Goal: Information Seeking & Learning: Check status

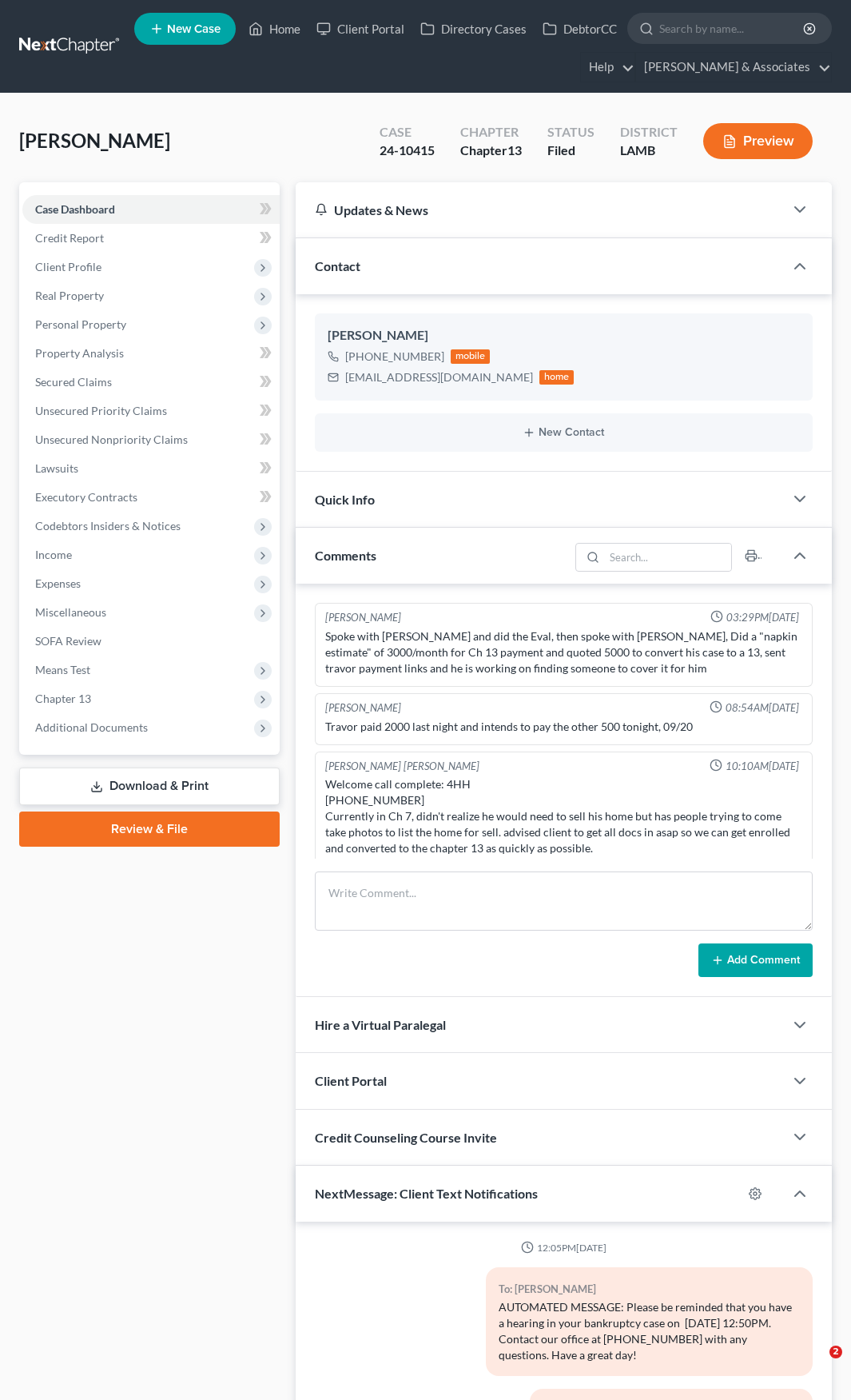
select select "0"
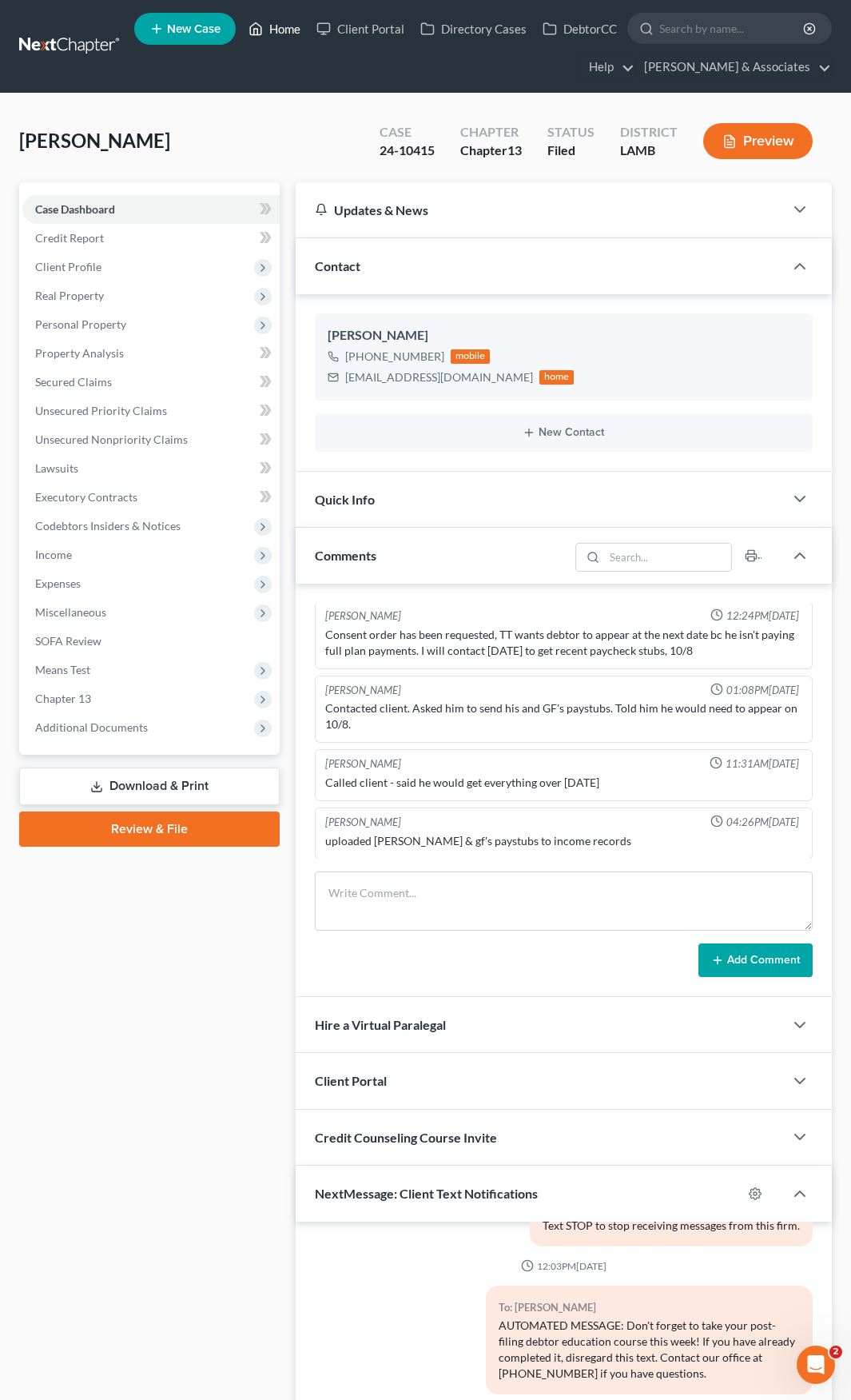
click at [283, 29] on link "Home" at bounding box center [275, 29] width 68 height 29
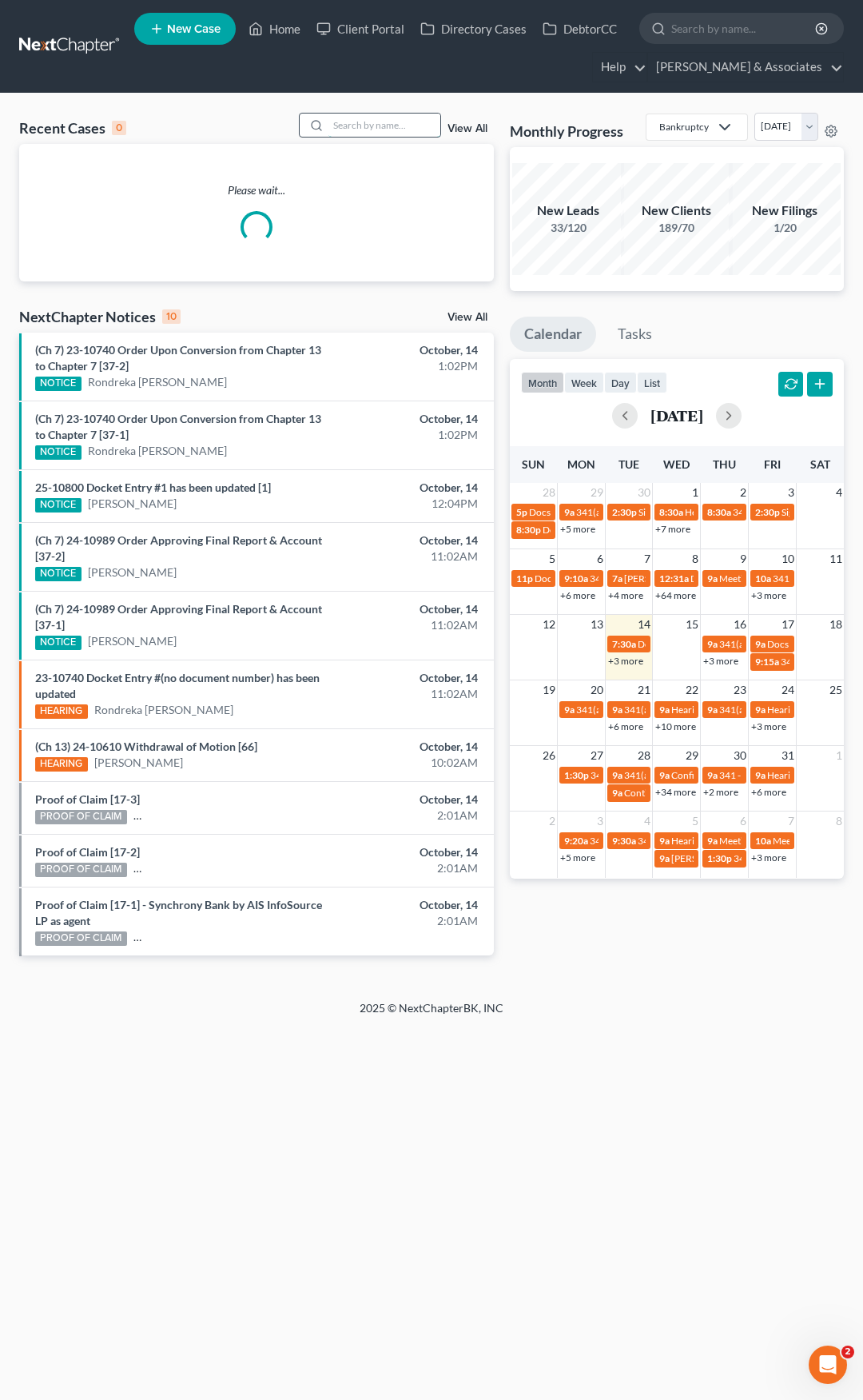
click at [413, 121] on input "search" at bounding box center [384, 125] width 112 height 23
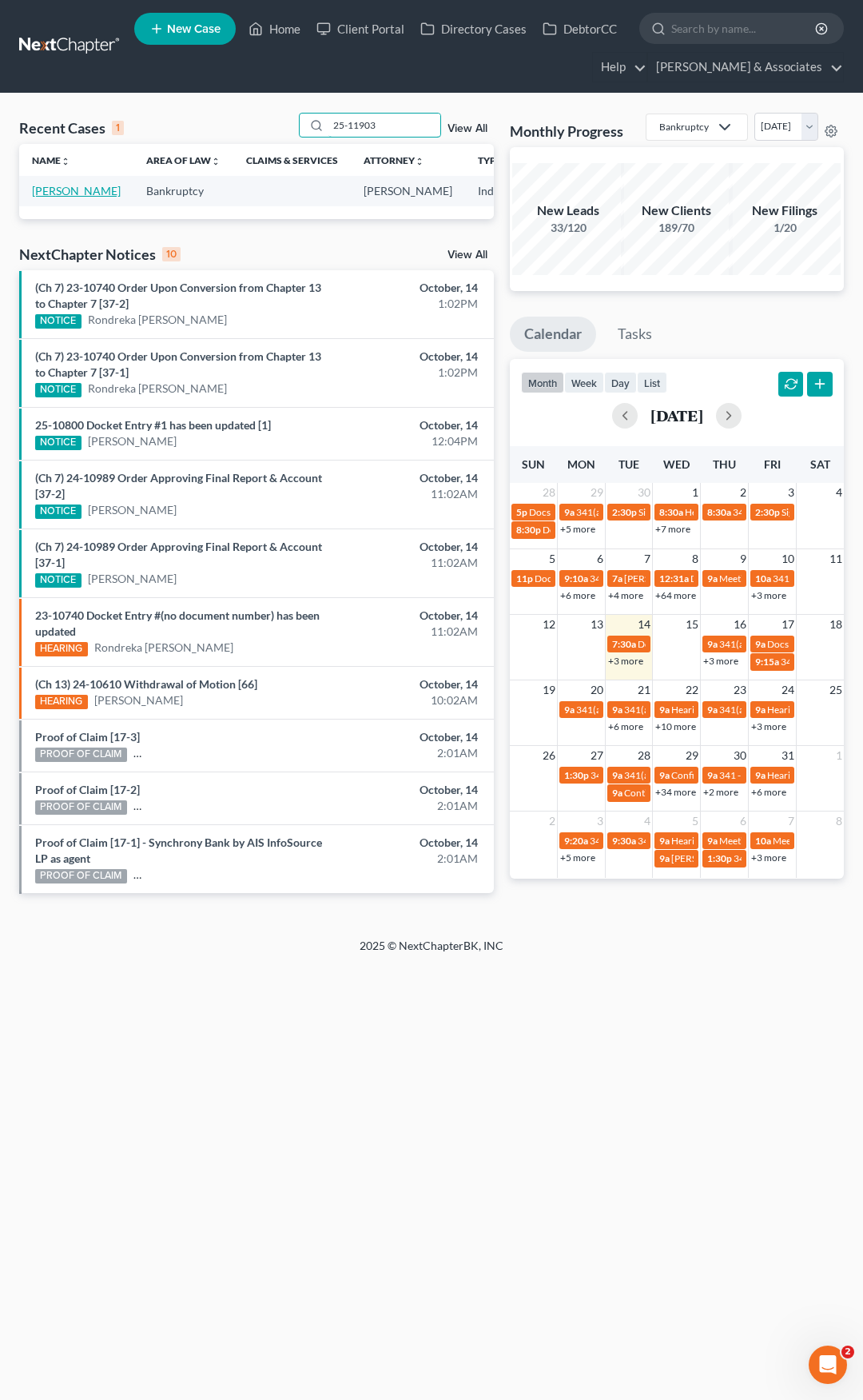
type input "25-11903"
click at [59, 188] on link "[PERSON_NAME]" at bounding box center [76, 191] width 88 height 14
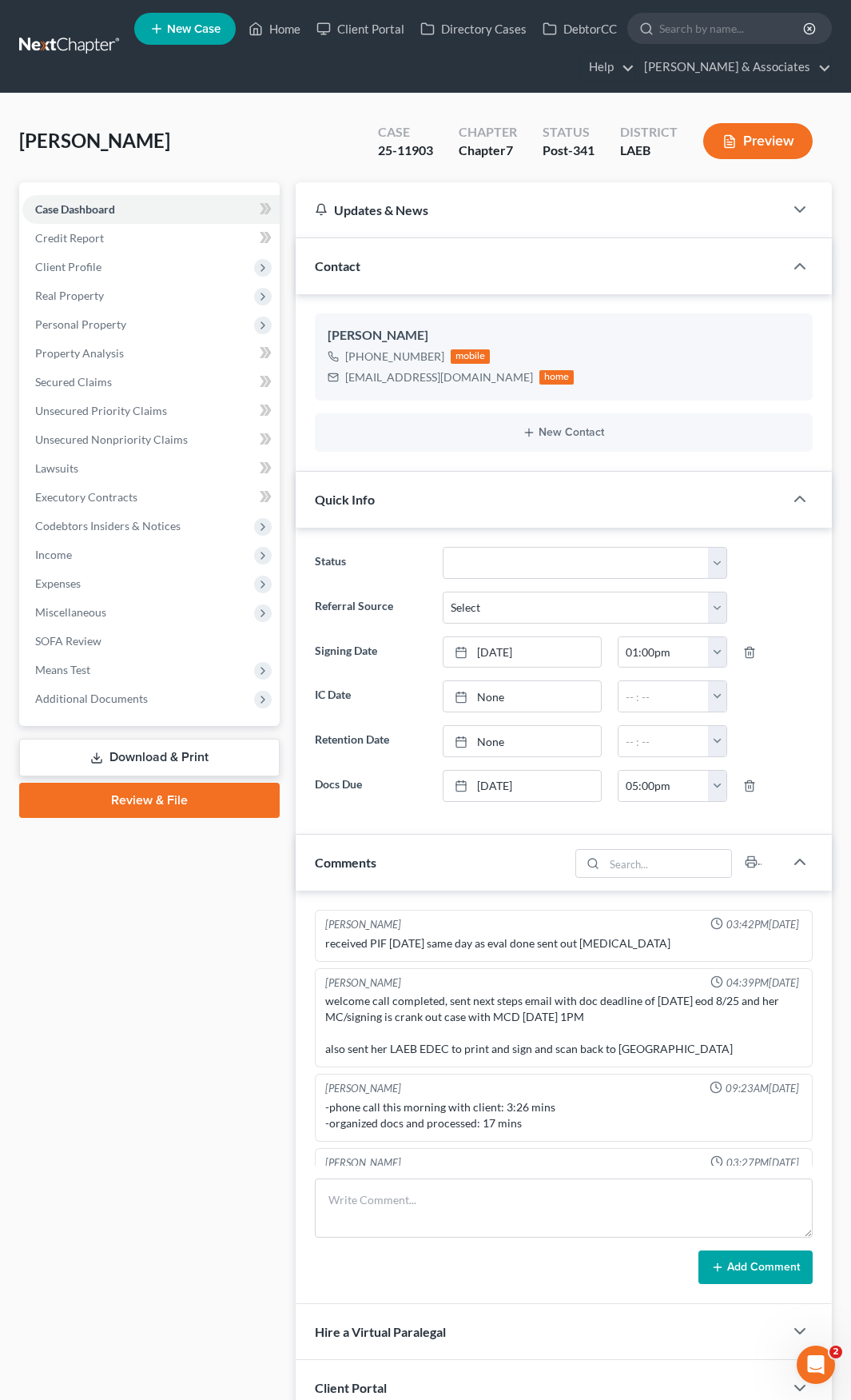
scroll to position [1053, 0]
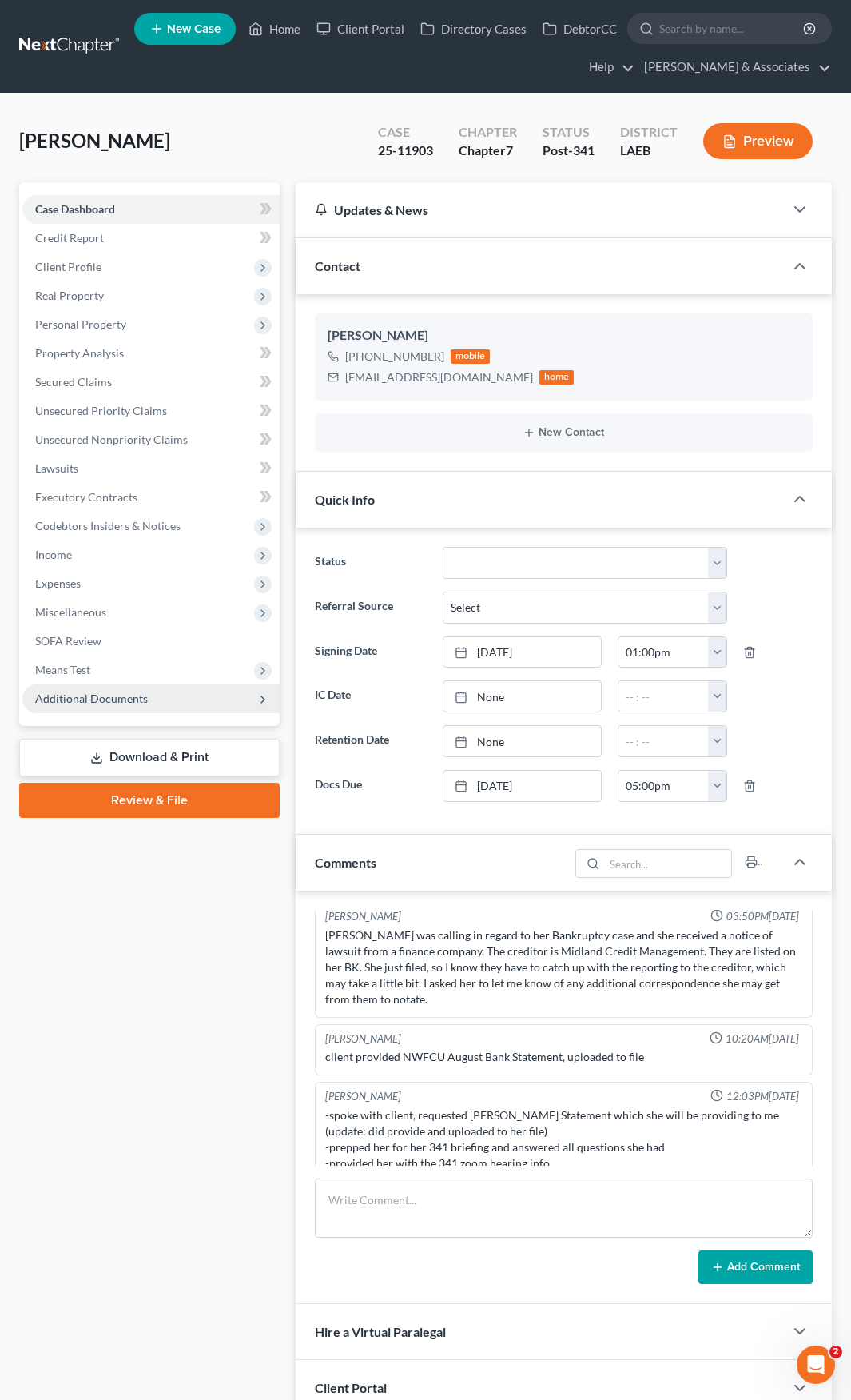
click at [121, 698] on span "Additional Documents" at bounding box center [92, 699] width 113 height 14
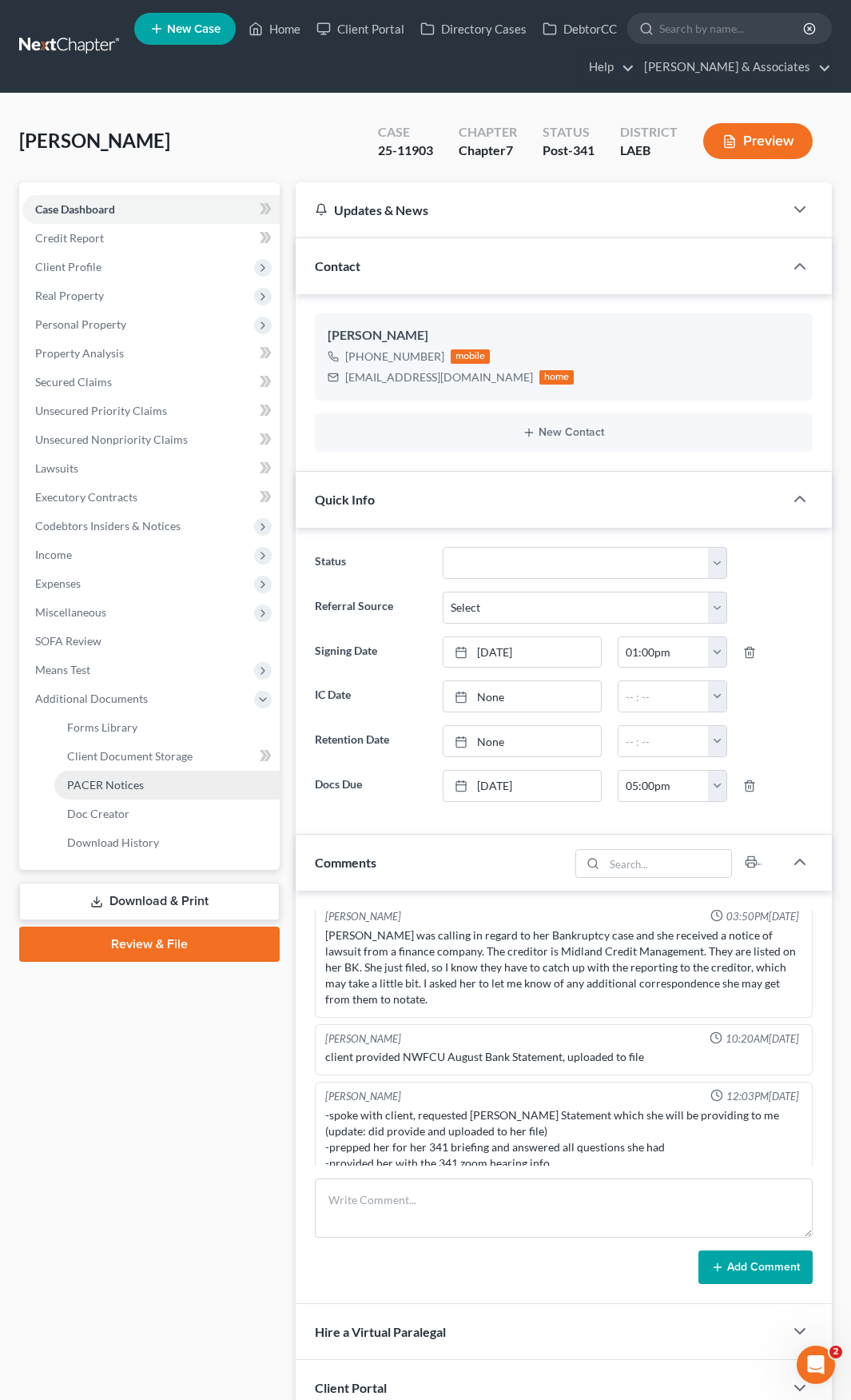
click at [111, 788] on span "PACER Notices" at bounding box center [105, 785] width 77 height 14
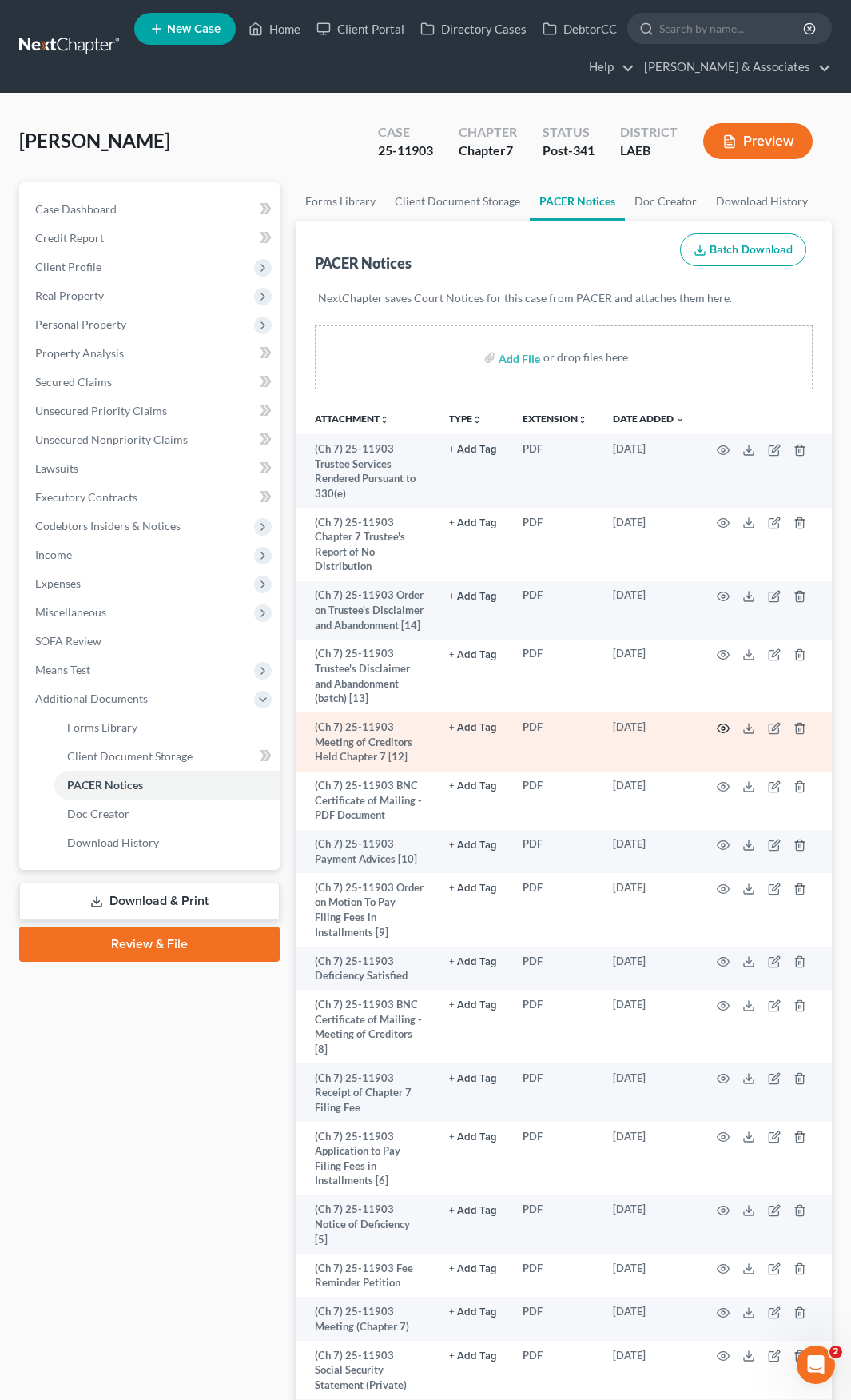
click at [724, 726] on icon "button" at bounding box center [723, 728] width 13 height 13
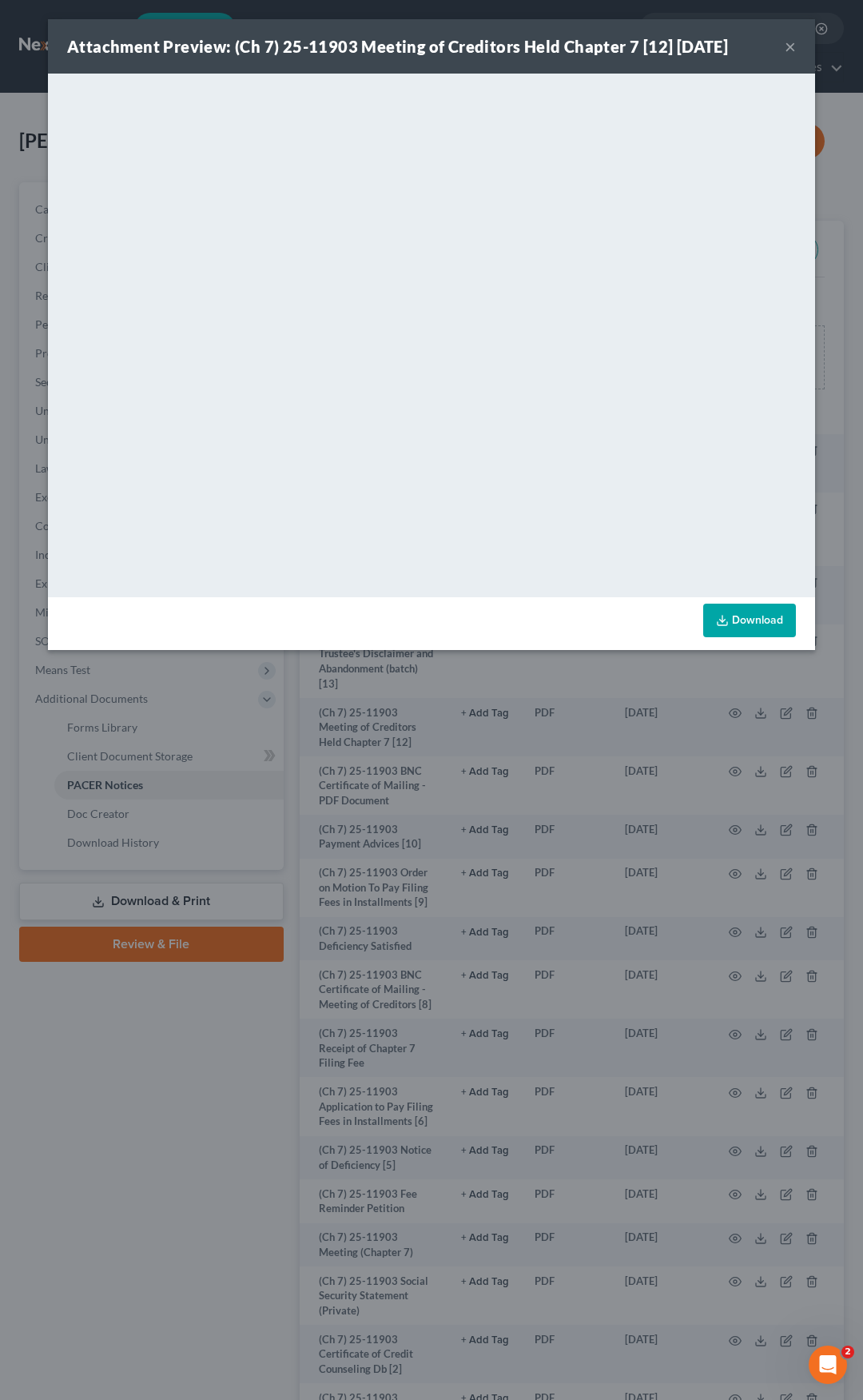
click at [790, 46] on button "×" at bounding box center [790, 46] width 11 height 19
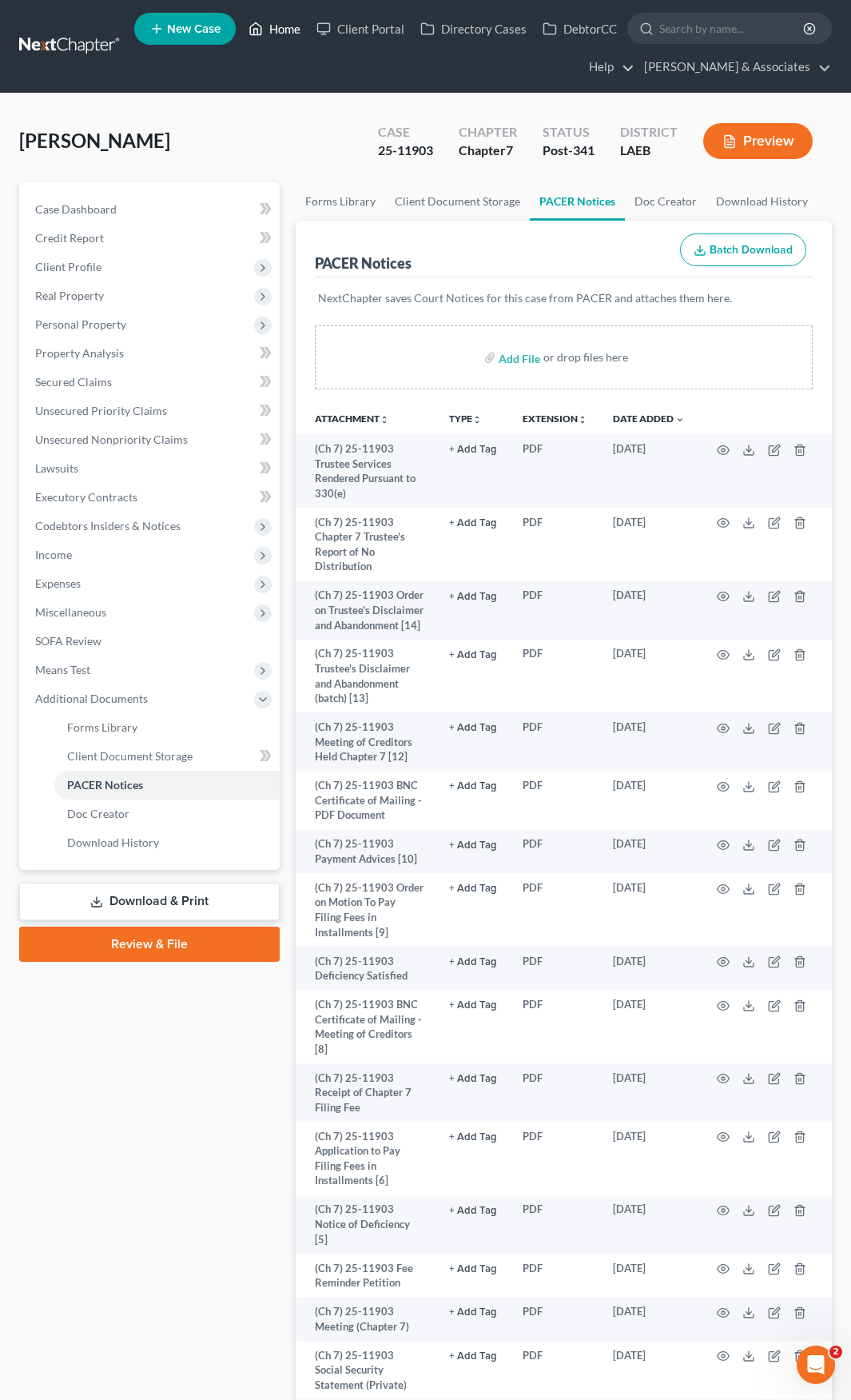
click at [283, 27] on link "Home" at bounding box center [275, 29] width 68 height 29
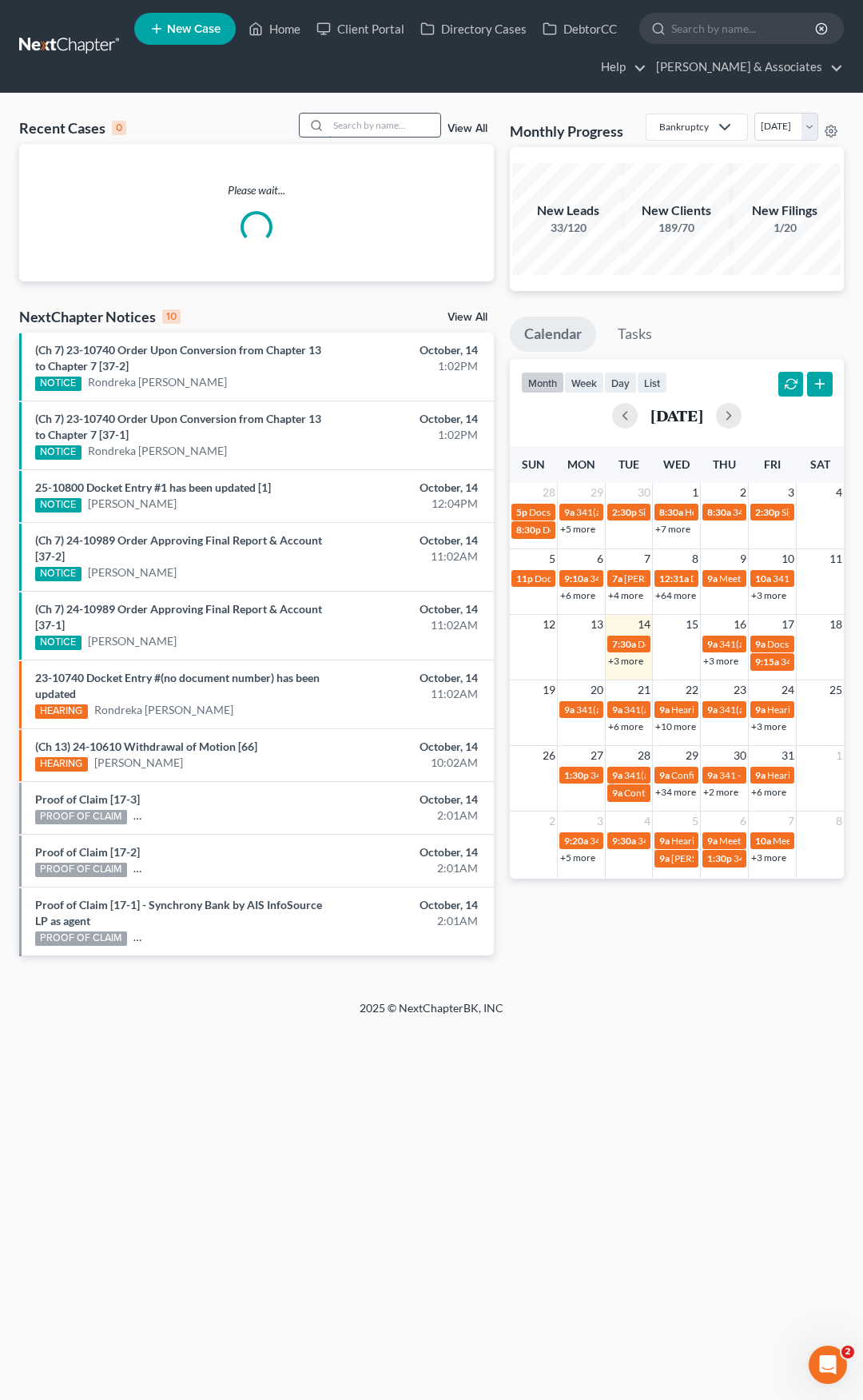
click at [374, 125] on input "search" at bounding box center [384, 125] width 112 height 23
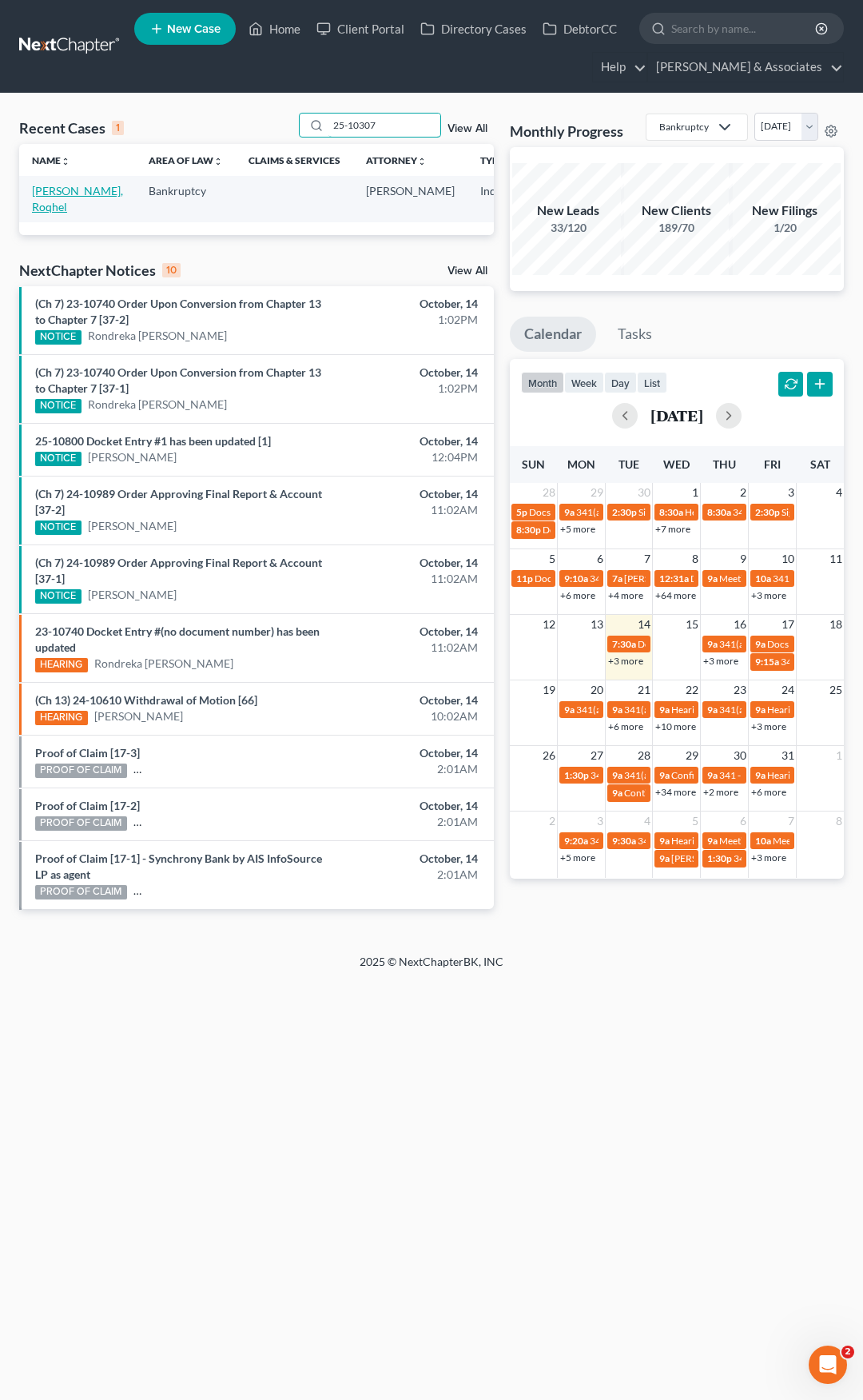
type input "25-10307"
click at [48, 193] on link "[PERSON_NAME], Roqhel" at bounding box center [77, 199] width 91 height 29
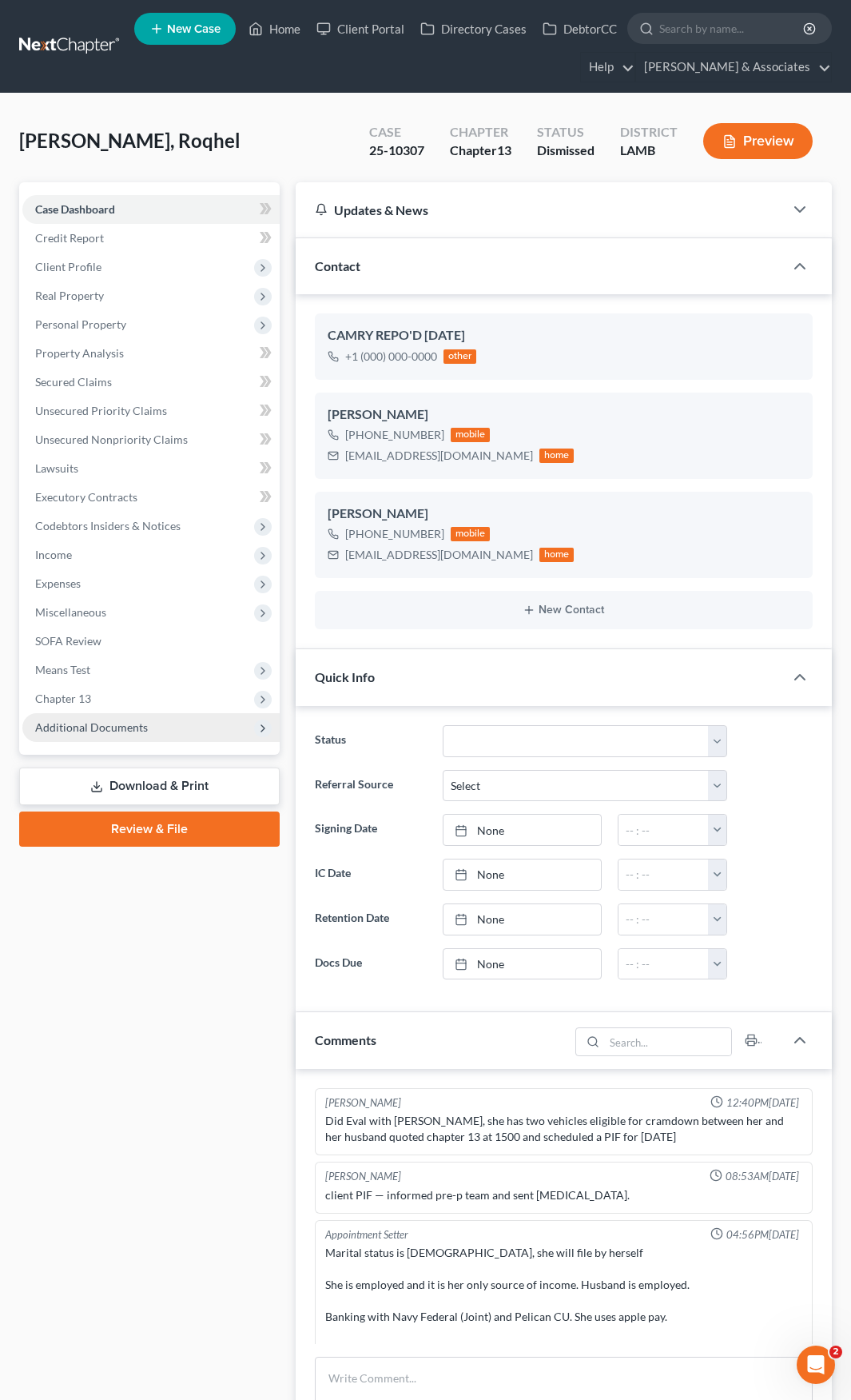
scroll to position [4771, 0]
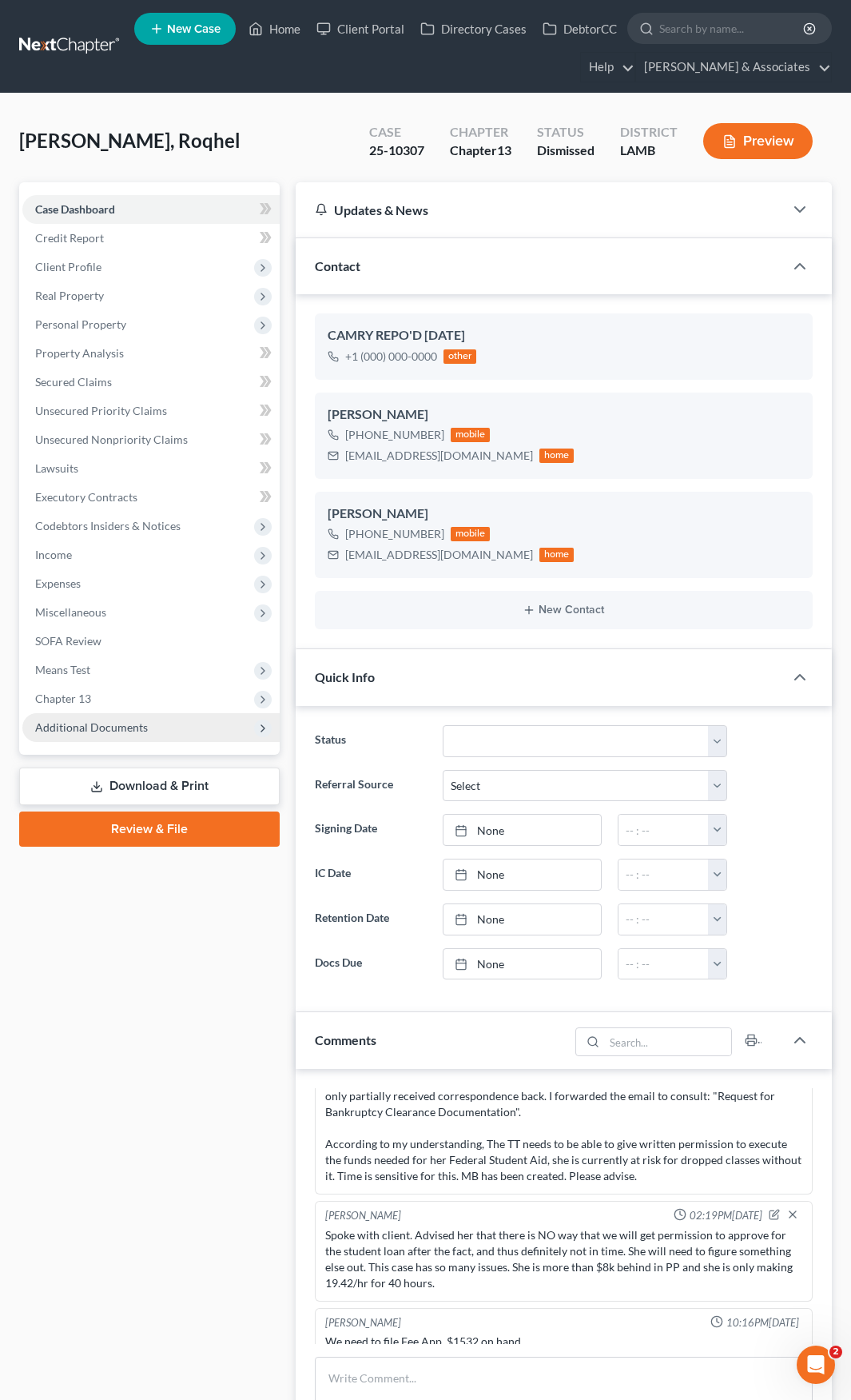
click at [72, 727] on span "Additional Documents" at bounding box center [92, 727] width 113 height 14
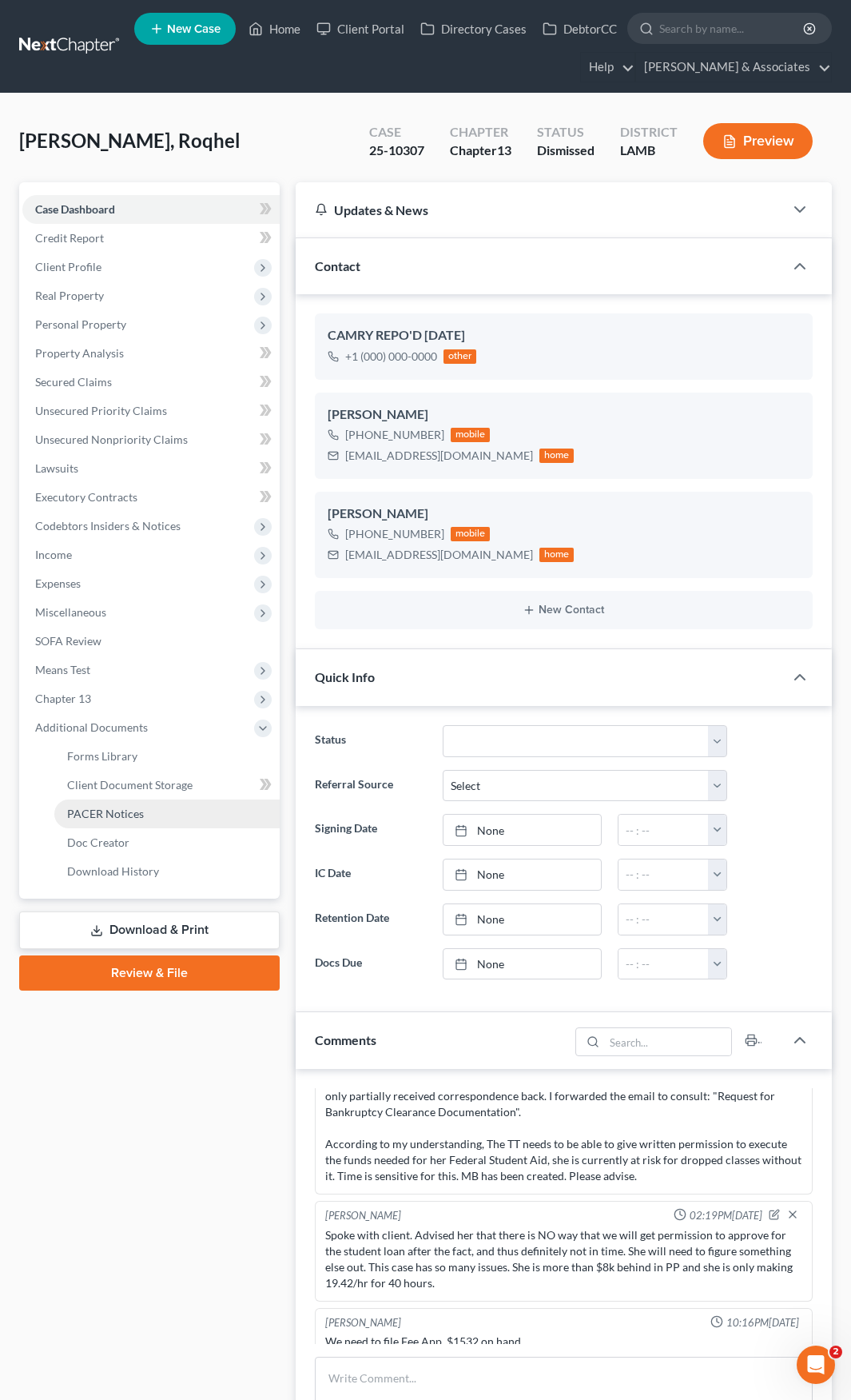
click at [116, 816] on span "PACER Notices" at bounding box center [105, 814] width 77 height 14
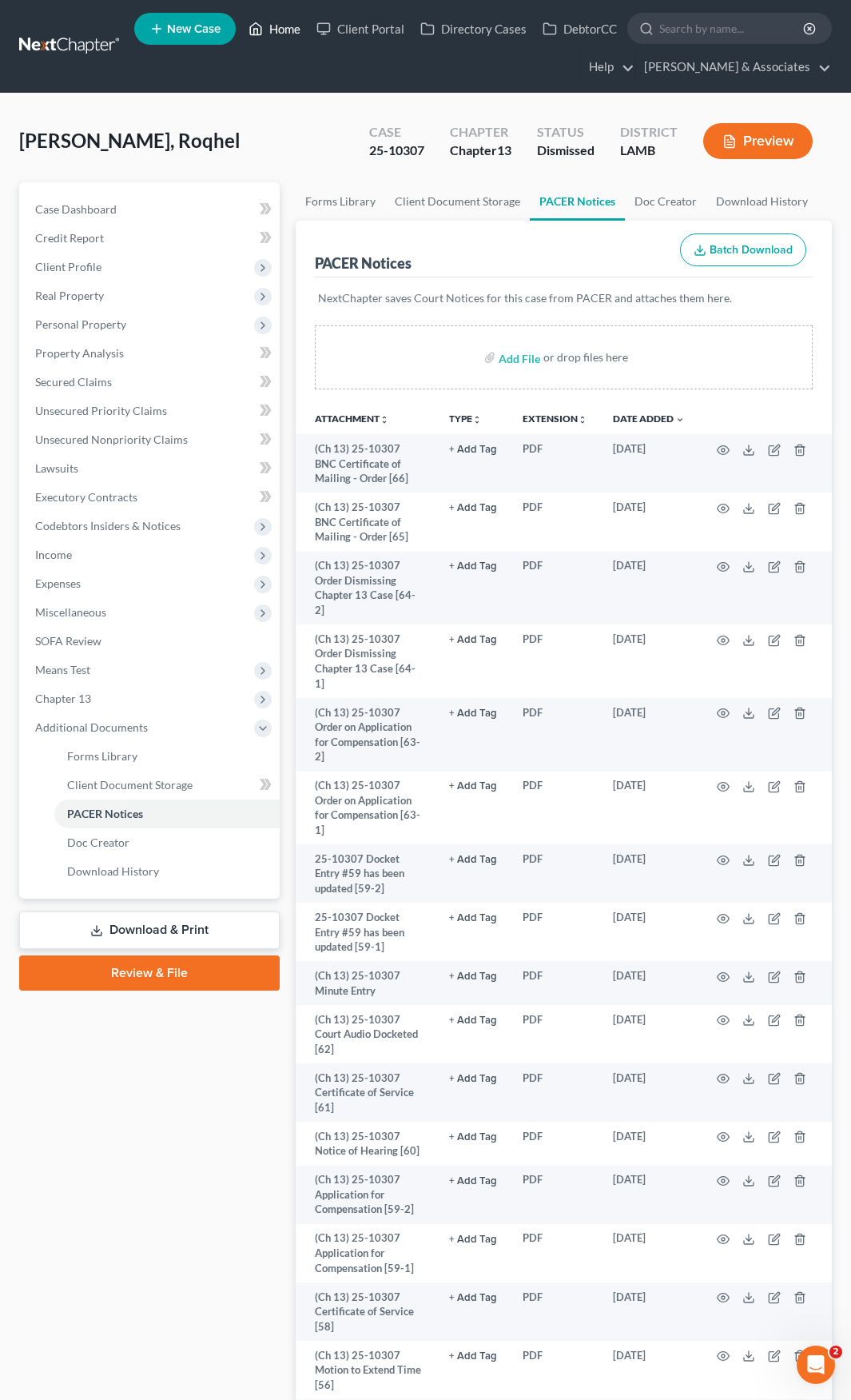
click at [284, 31] on link "Home" at bounding box center [275, 29] width 68 height 29
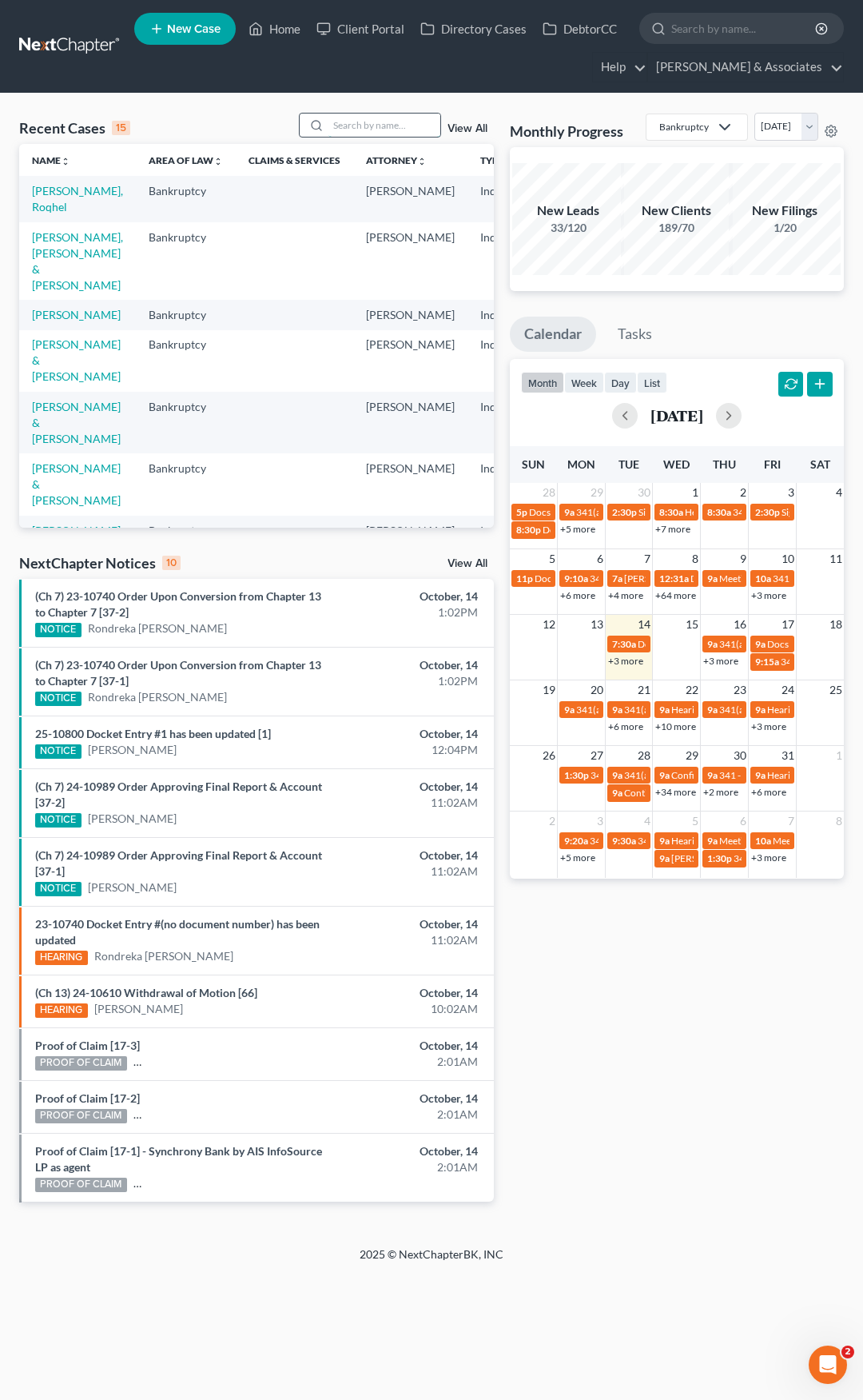
click at [354, 129] on input "search" at bounding box center [384, 125] width 112 height 23
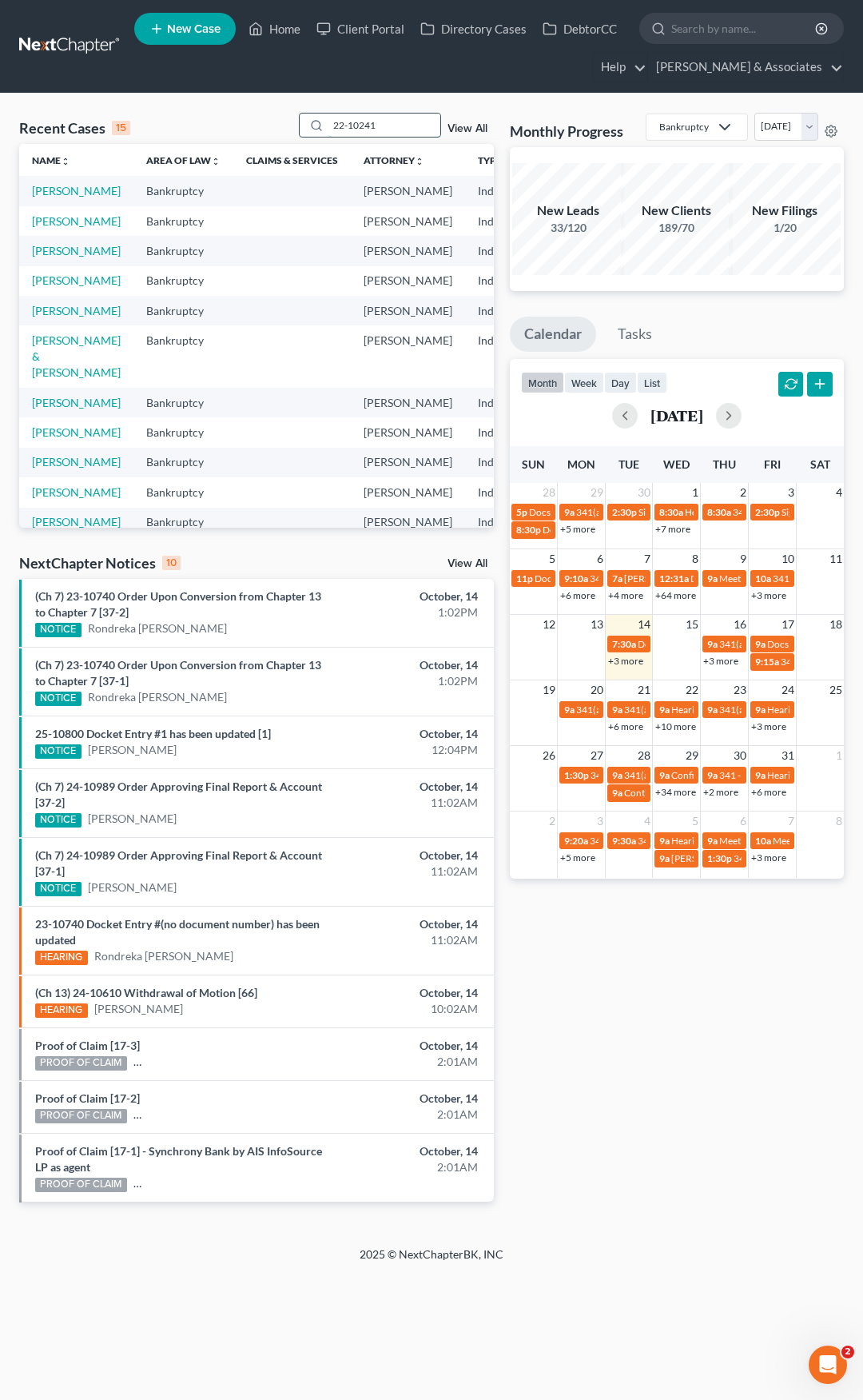
click at [319, 121] on div "22-10241" at bounding box center [370, 125] width 142 height 25
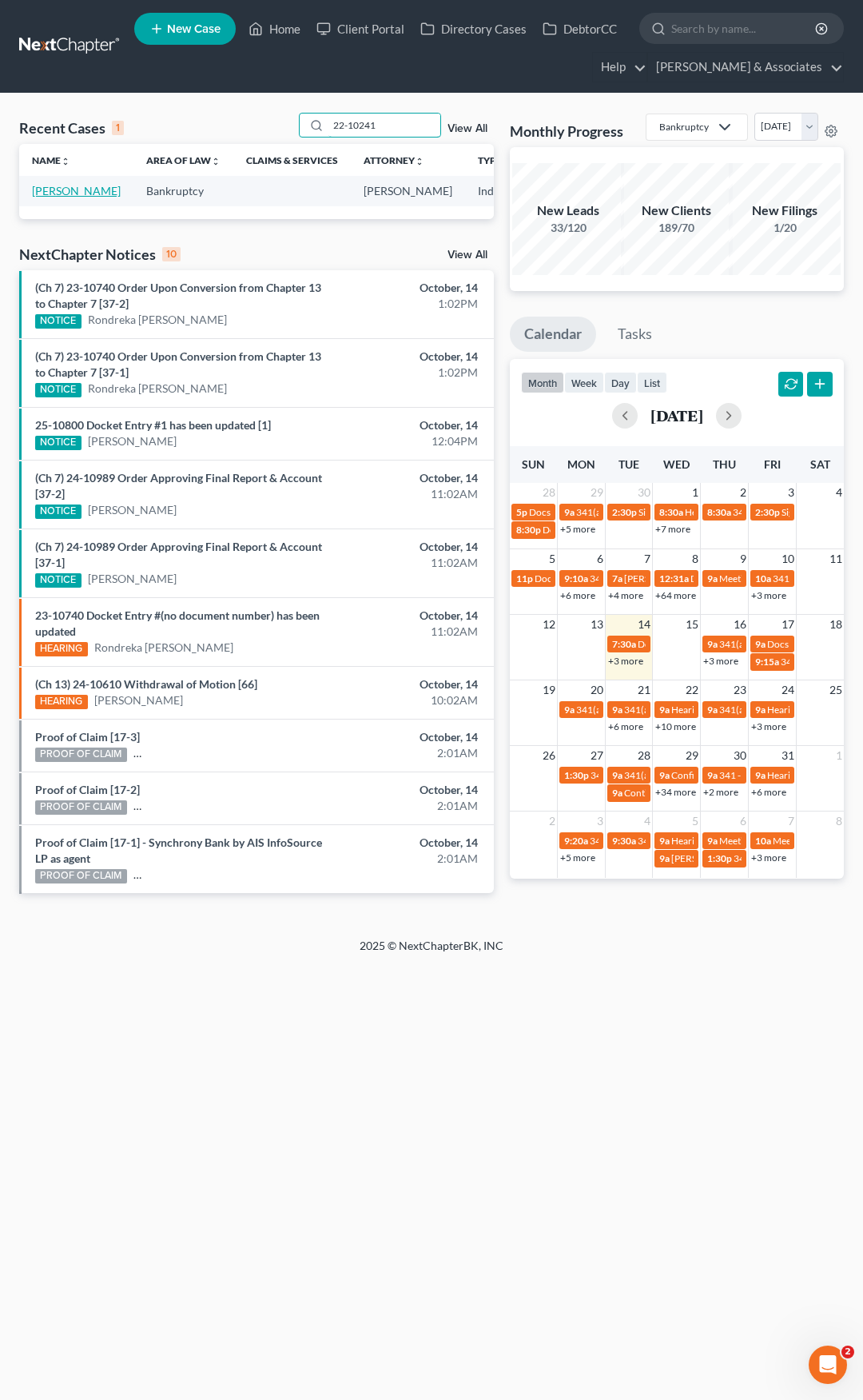
type input "22-10241"
click at [52, 186] on link "[PERSON_NAME]" at bounding box center [76, 191] width 88 height 14
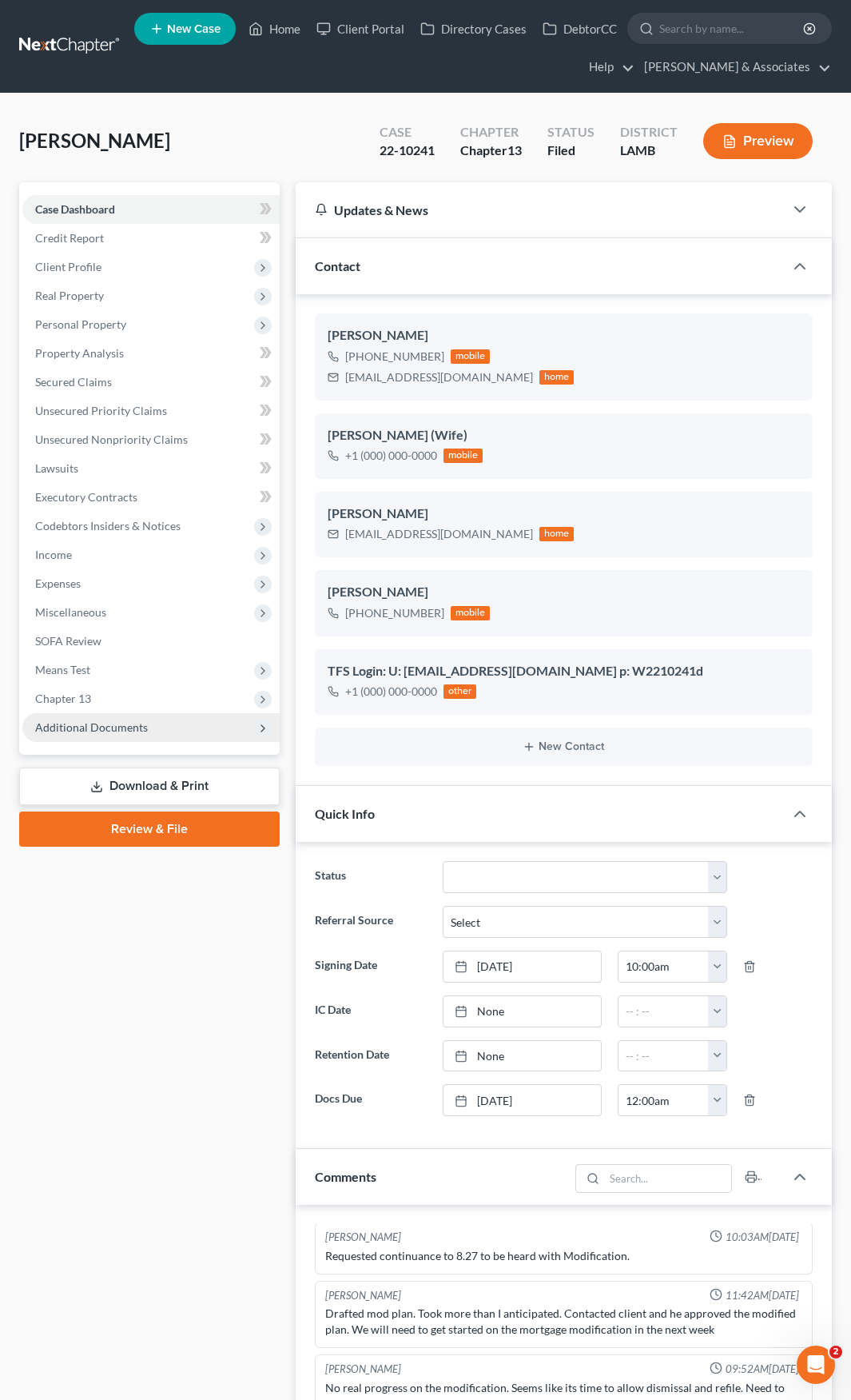
scroll to position [2926, 0]
click at [116, 729] on span "Additional Documents" at bounding box center [92, 727] width 113 height 14
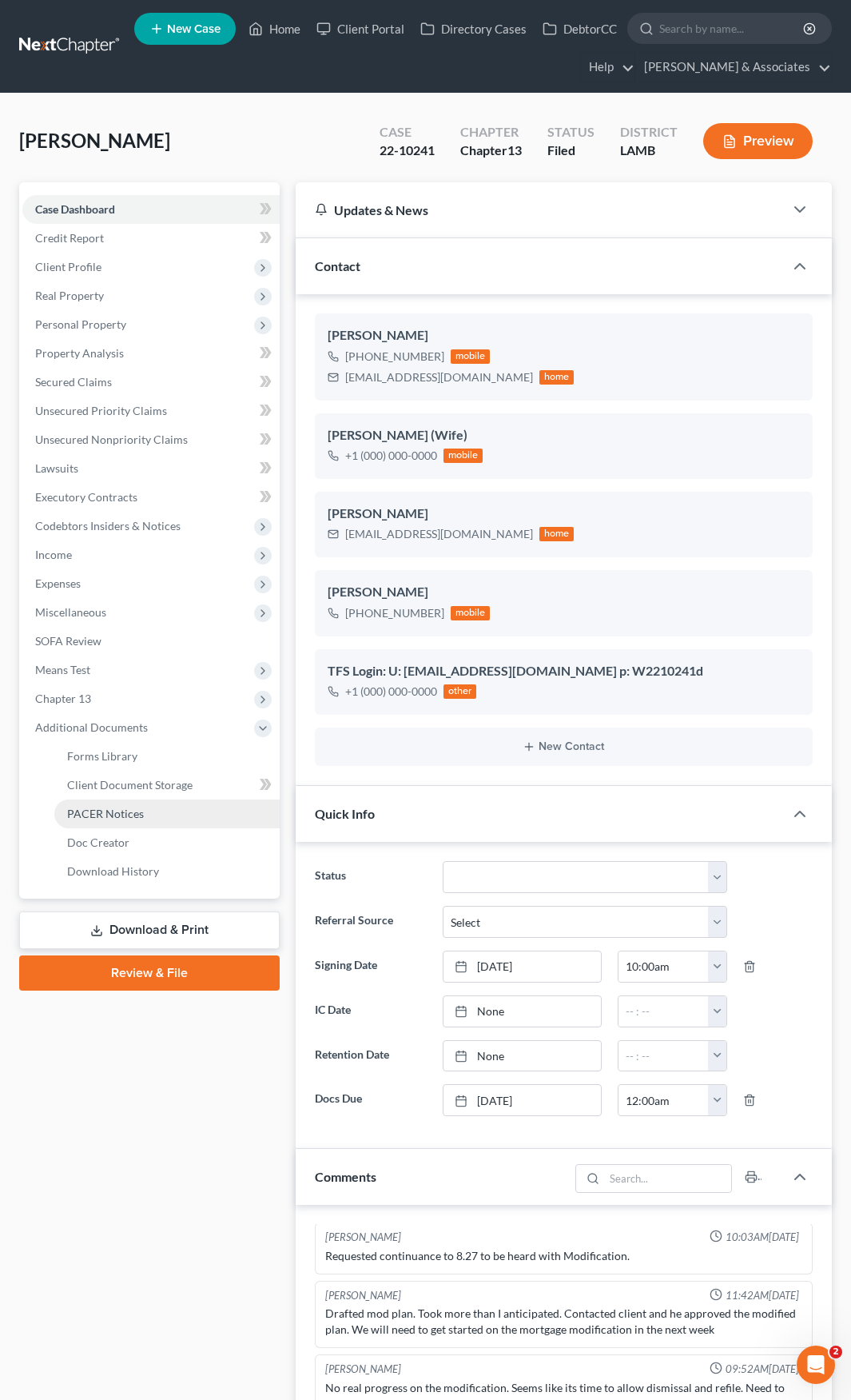
click at [120, 810] on span "PACER Notices" at bounding box center [105, 814] width 77 height 14
